Goal: Information Seeking & Learning: Learn about a topic

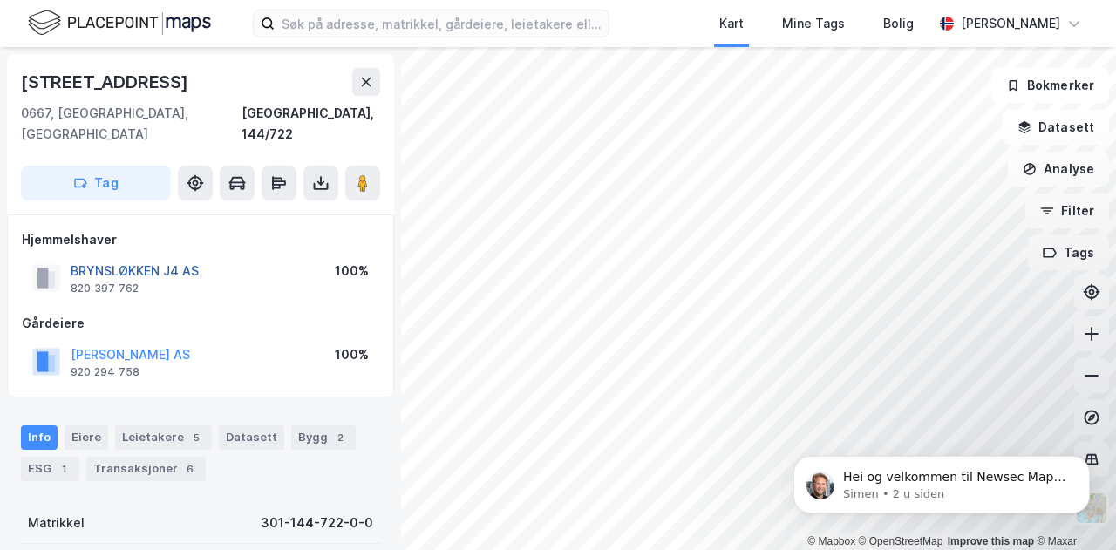
click at [0, 0] on button "BRYNSLØKKEN J4 AS" at bounding box center [0, 0] width 0 height 0
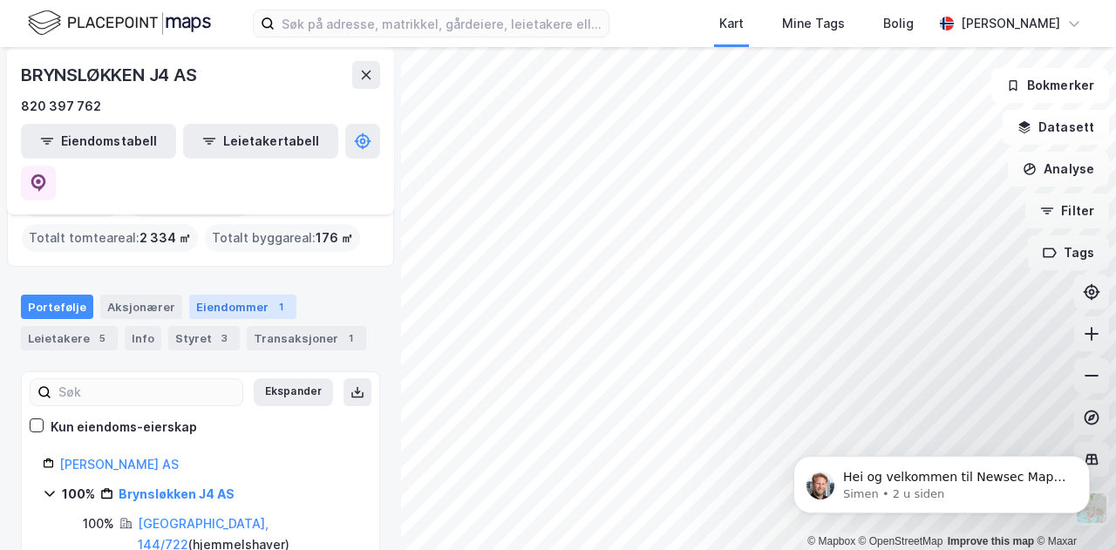
scroll to position [116, 0]
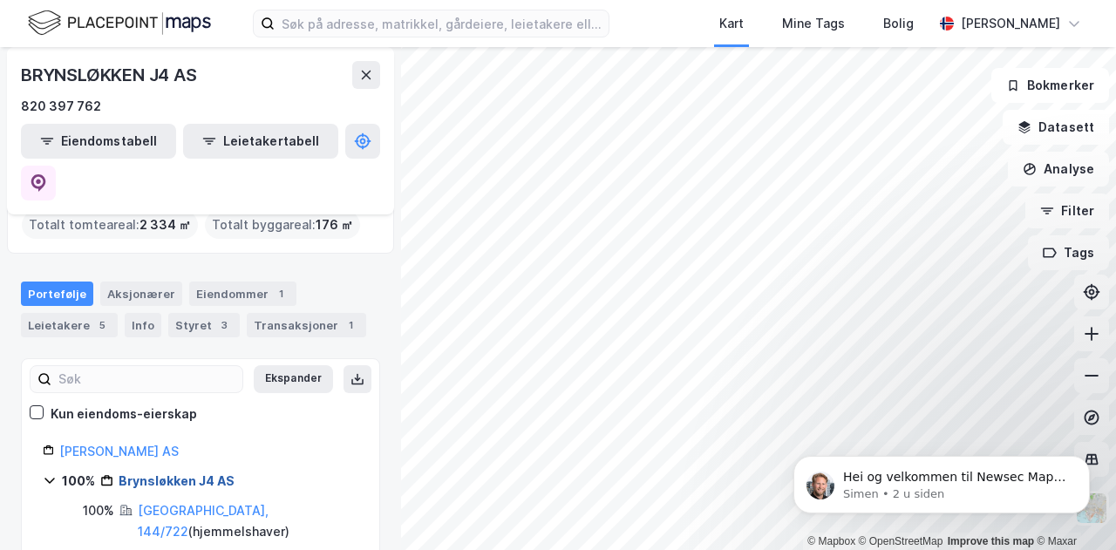
click at [161, 473] on link "Brynsløkken J4 AS" at bounding box center [177, 480] width 116 height 15
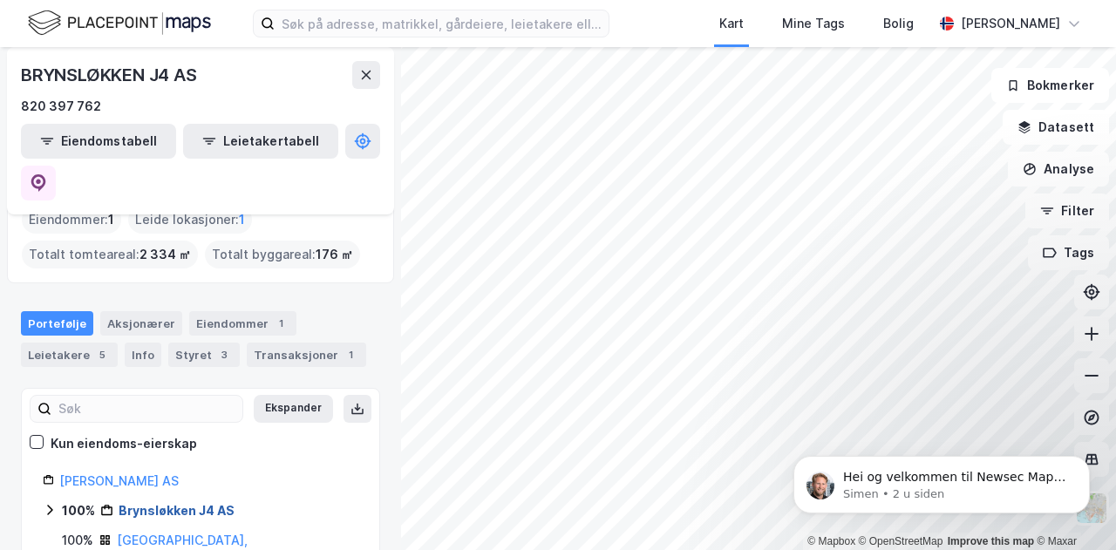
click at [205, 503] on link "Brynsløkken J4 AS" at bounding box center [177, 510] width 116 height 15
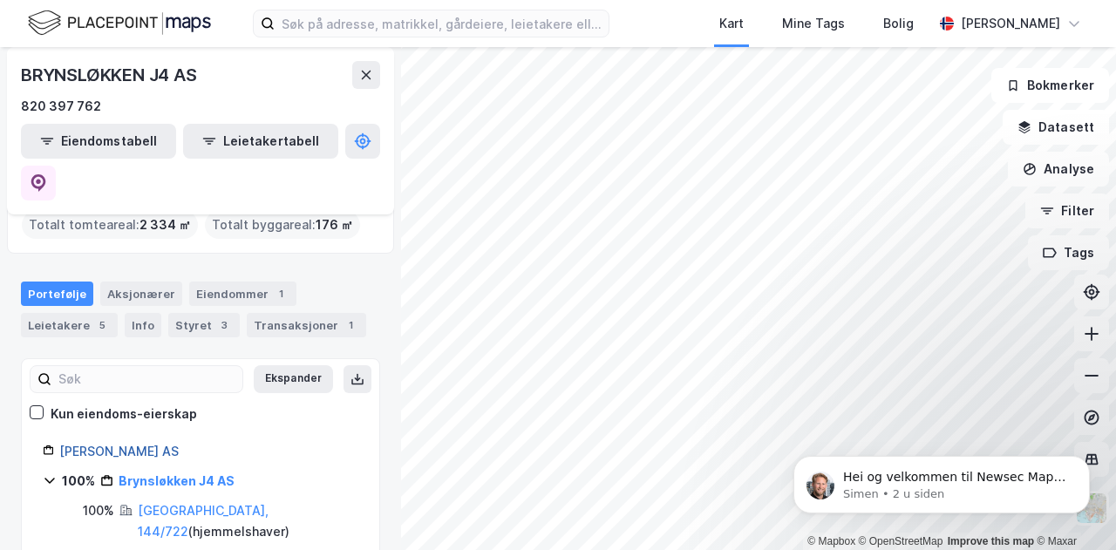
click at [138, 444] on link "[PERSON_NAME] AS" at bounding box center [118, 451] width 119 height 15
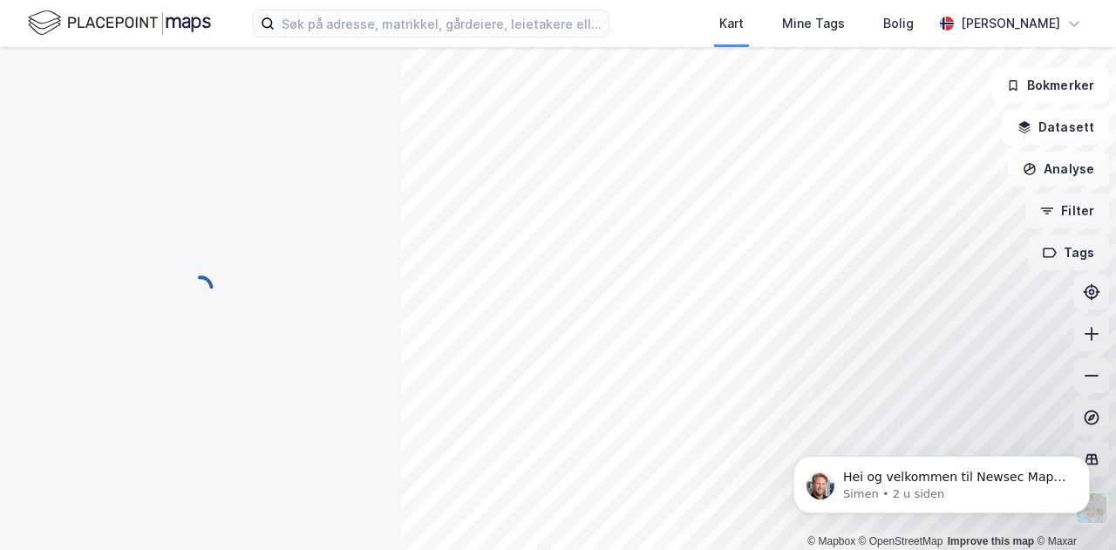
scroll to position [0, 0]
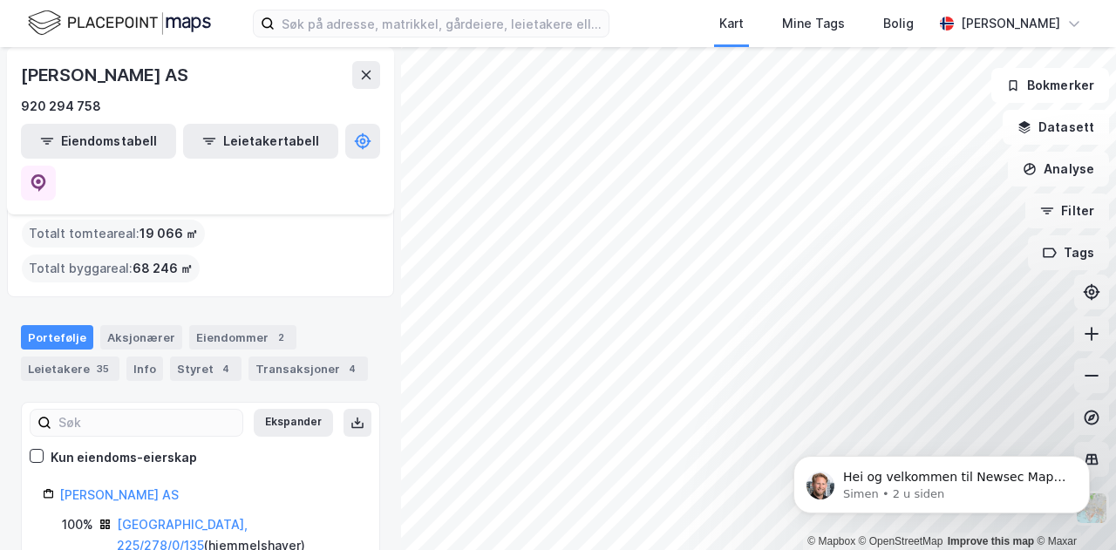
scroll to position [116, 0]
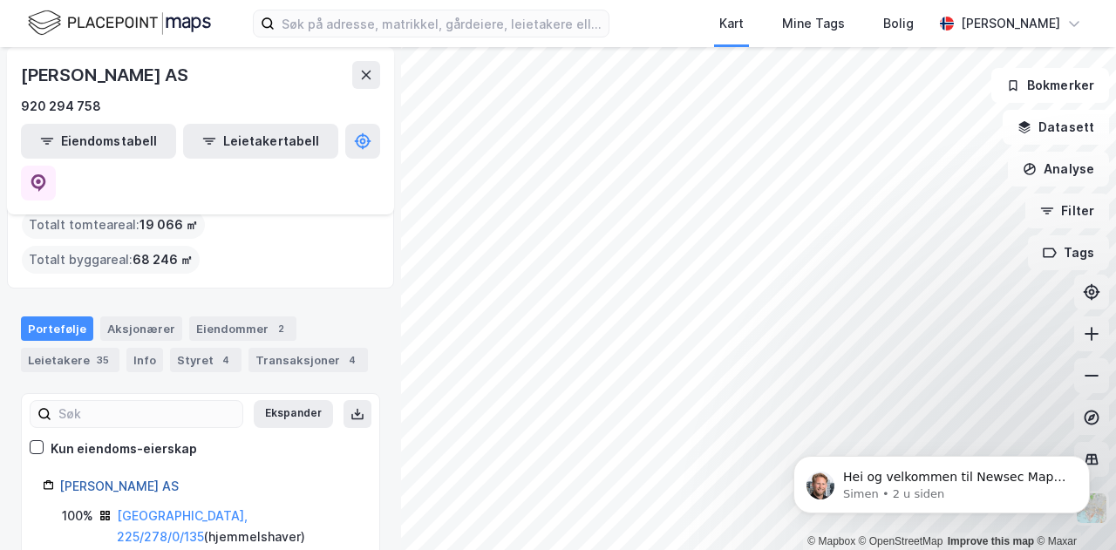
click at [148, 479] on link "[PERSON_NAME] AS" at bounding box center [118, 486] width 119 height 15
click at [67, 348] on div "Leietakere 35" at bounding box center [70, 360] width 98 height 24
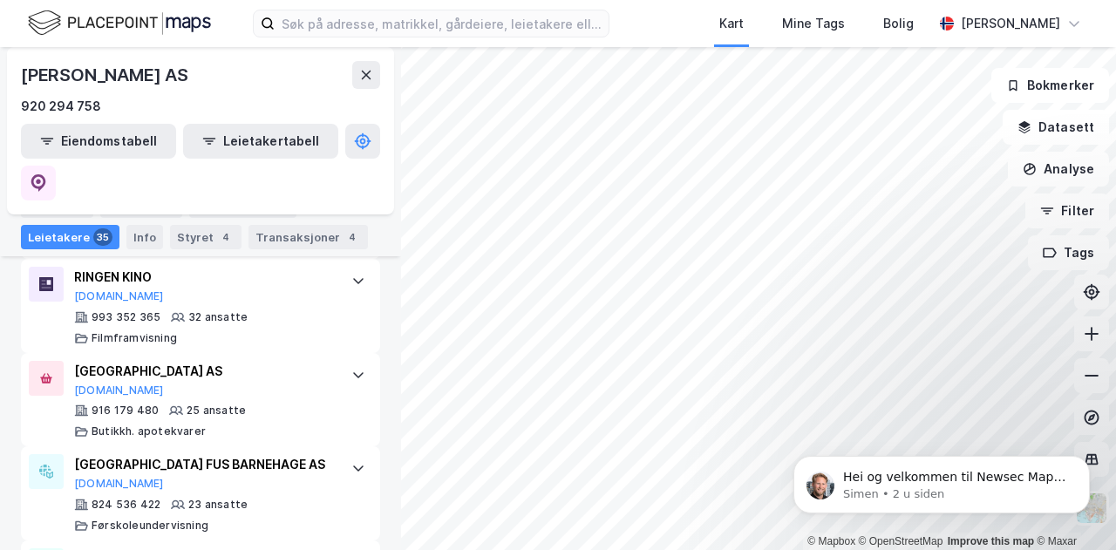
scroll to position [1088, 0]
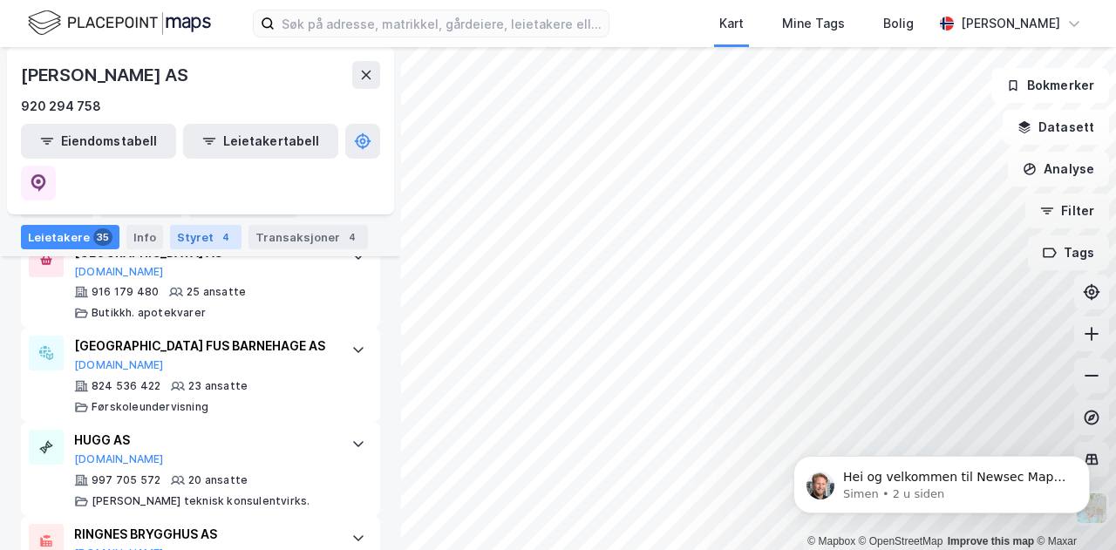
click at [217, 237] on div "4" at bounding box center [225, 236] width 17 height 17
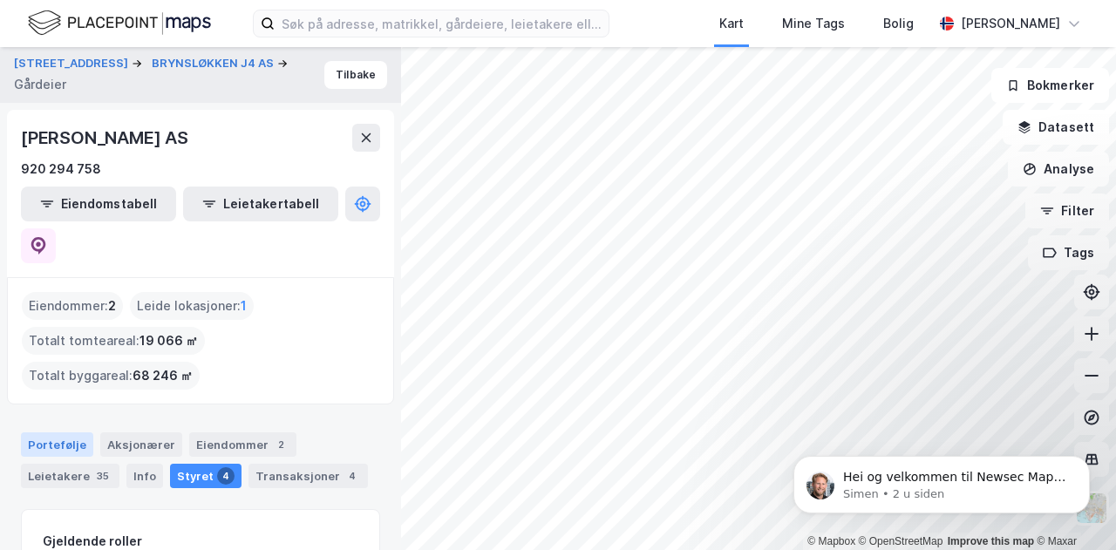
click at [61, 432] on div "Portefølje" at bounding box center [57, 444] width 72 height 24
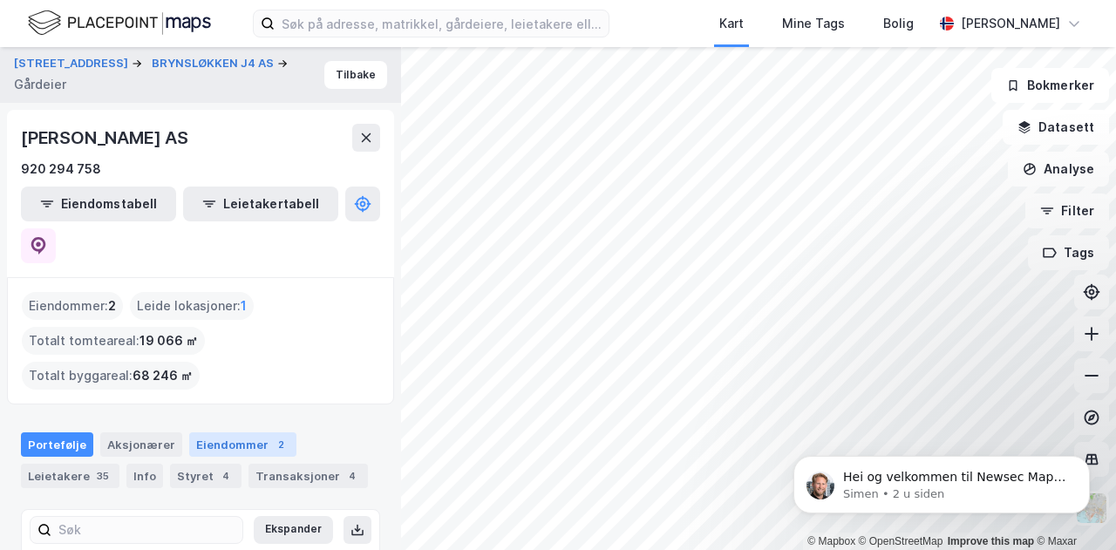
click at [189, 432] on div "Eiendommer 2" at bounding box center [242, 444] width 107 height 24
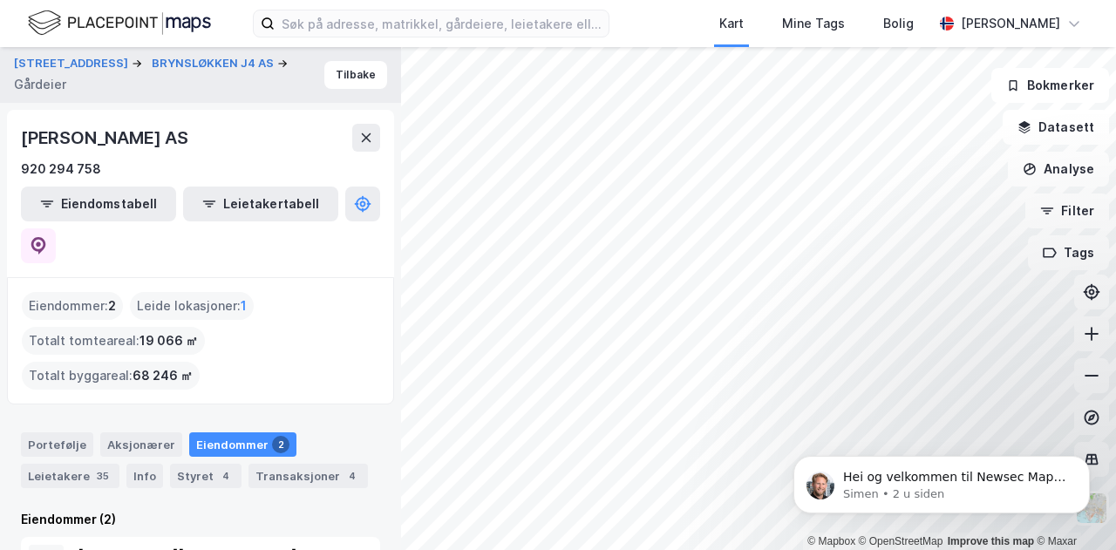
scroll to position [75, 0]
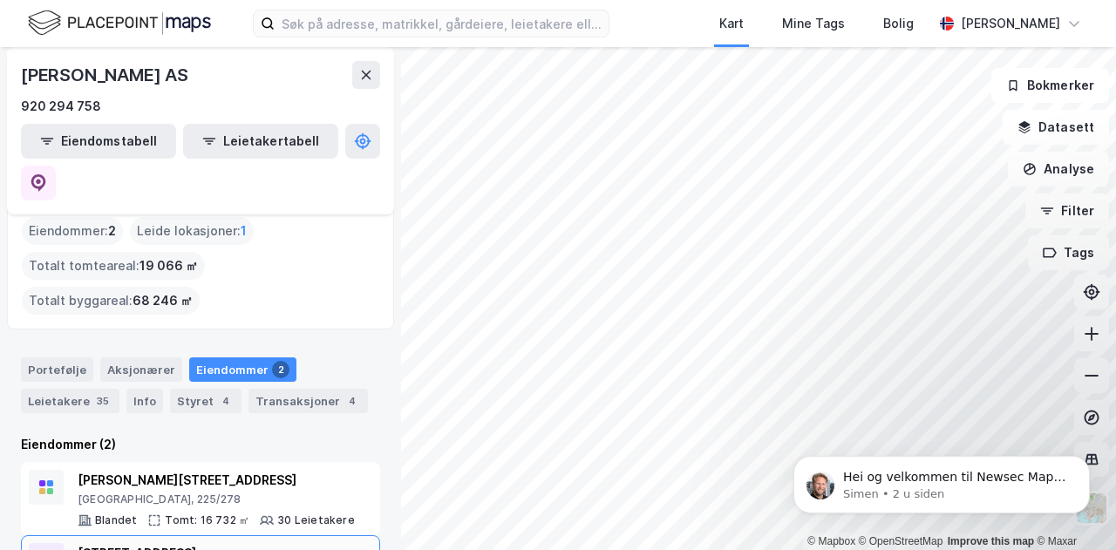
click at [160, 543] on div "[STREET_ADDRESS]" at bounding box center [211, 553] width 266 height 21
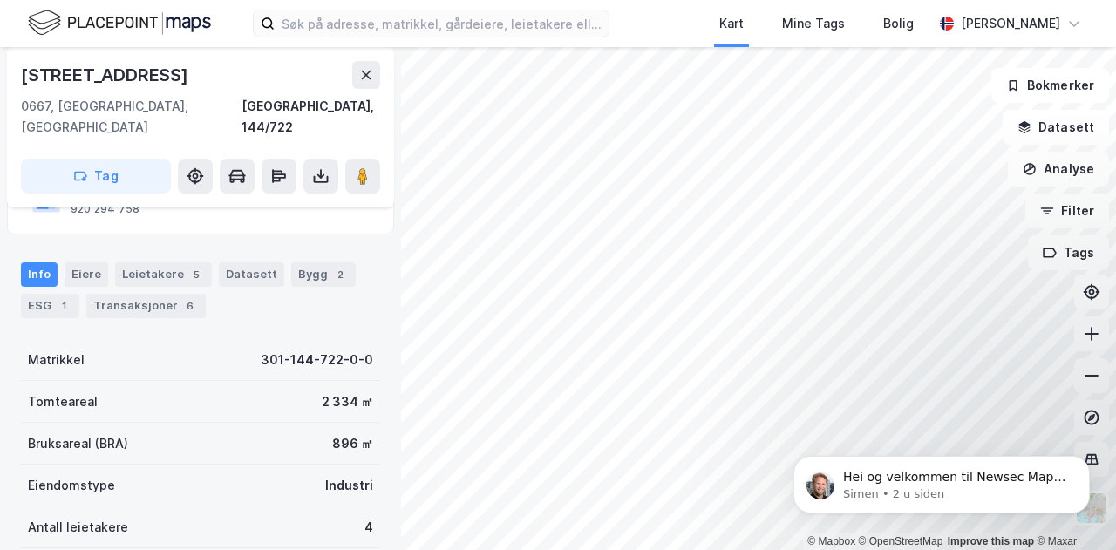
scroll to position [136, 0]
